Goal: Task Accomplishment & Management: Use online tool/utility

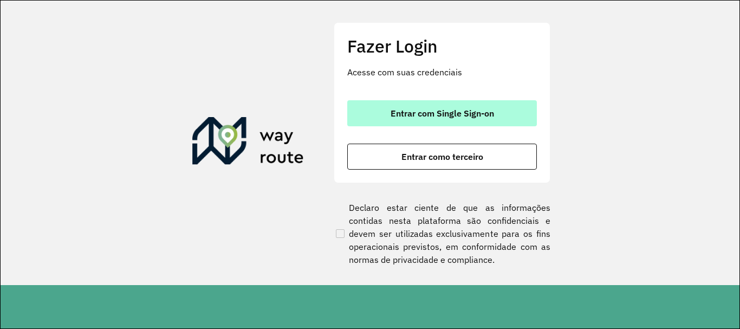
click at [438, 121] on button "Entrar com Single Sign-on" at bounding box center [442, 113] width 190 height 26
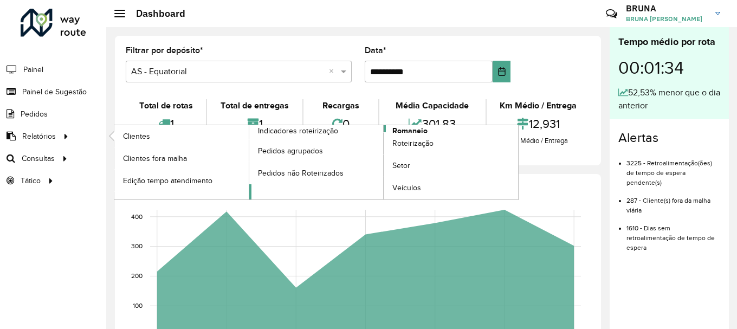
click at [408, 125] on span "Romaneio" at bounding box center [409, 130] width 35 height 11
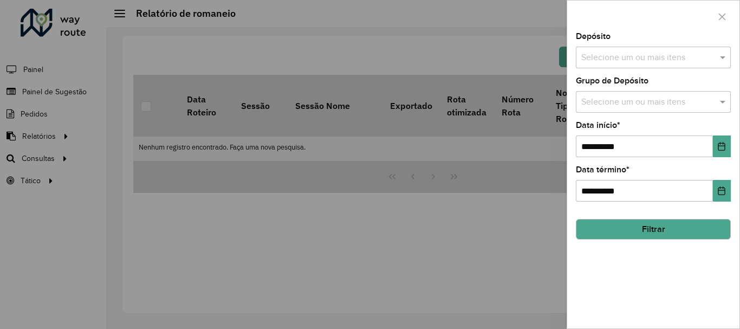
click at [636, 53] on input "text" at bounding box center [648, 57] width 139 height 13
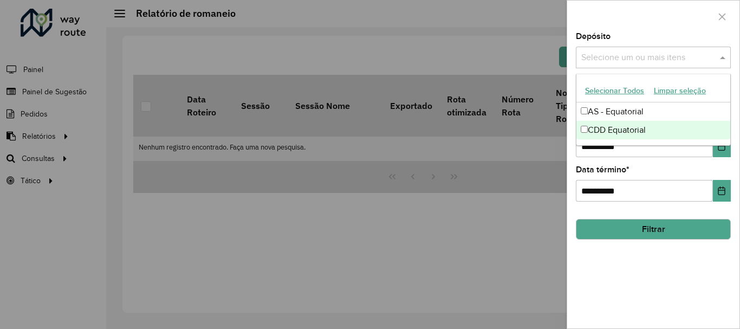
click at [604, 129] on div "CDD Equatorial" at bounding box center [653, 130] width 154 height 18
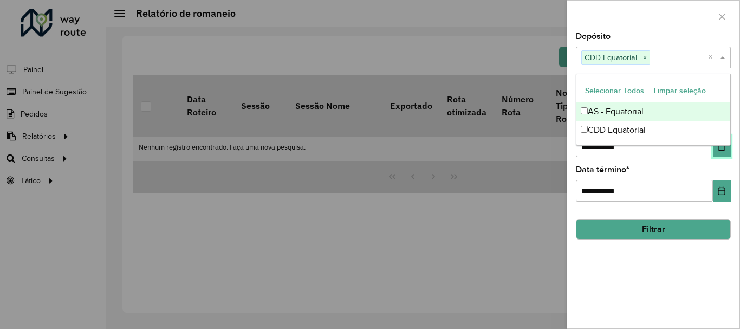
click at [724, 147] on icon "Choose Date" at bounding box center [721, 146] width 9 height 9
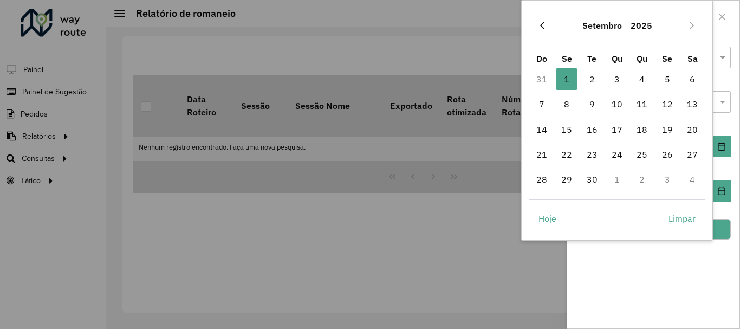
click at [548, 29] on button "Previous Month" at bounding box center [542, 25] width 17 height 17
